Goal: Find specific page/section: Find specific page/section

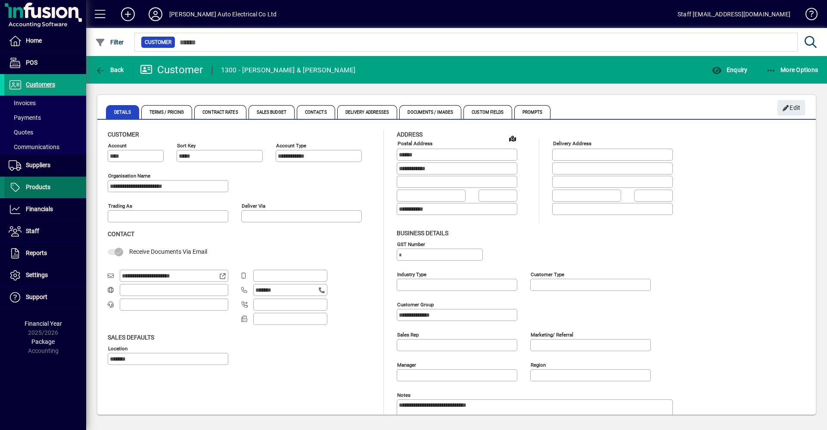
click at [48, 182] on link "Products" at bounding box center [45, 188] width 82 height 22
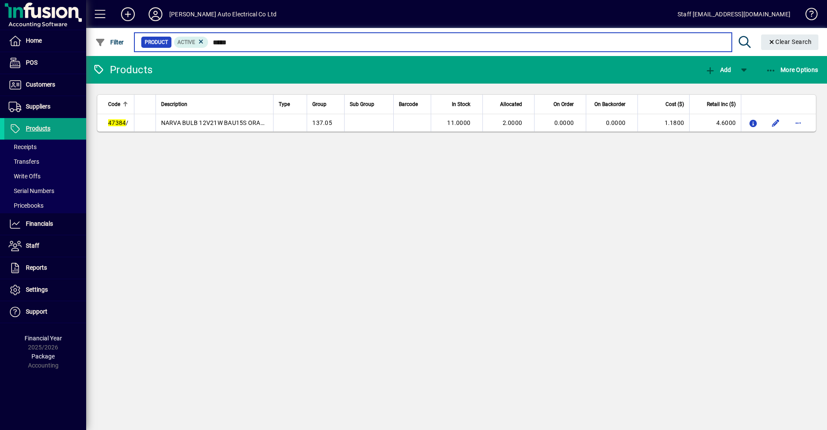
type input "*****"
